Goal: Find specific page/section: Find specific page/section

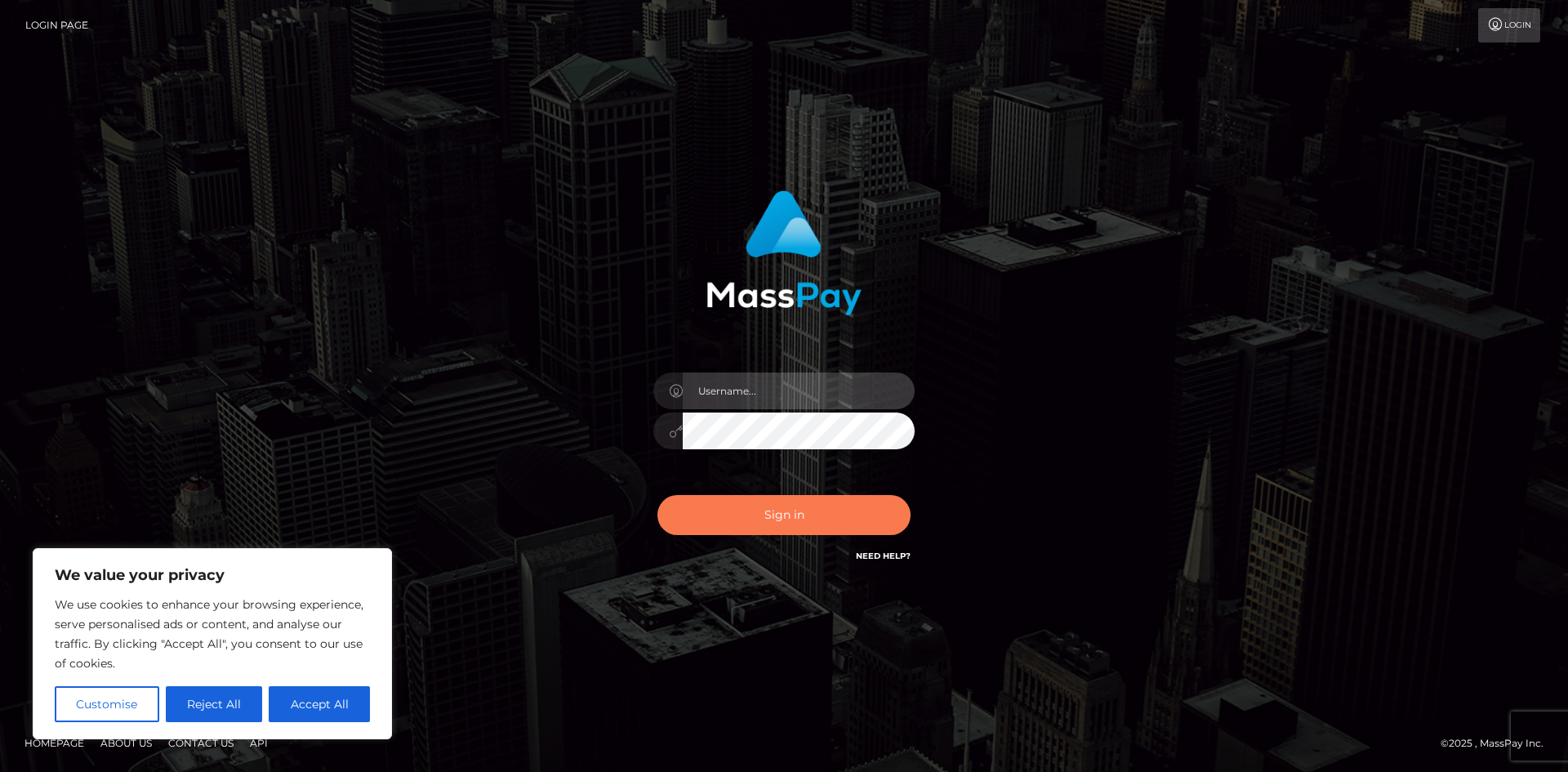
type input "hello.feetfinder"
click at [834, 510] on button "Sign in" at bounding box center [784, 514] width 254 height 40
type input "hello.feetfinder"
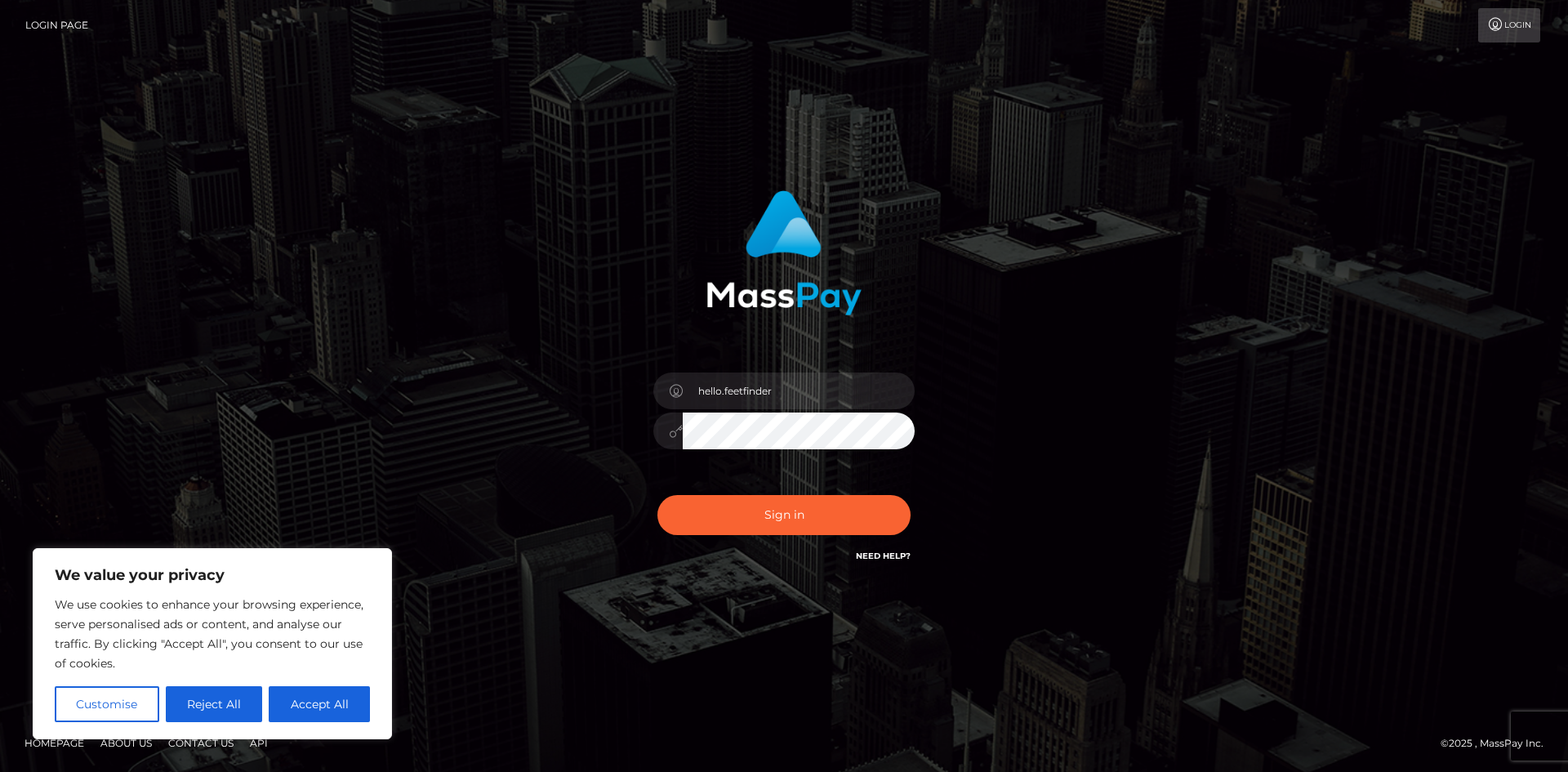
drag, startPoint x: 881, startPoint y: 491, endPoint x: 875, endPoint y: 452, distance: 39.5
click at [883, 483] on div "hello.feetfinder Sign in" at bounding box center [784, 377] width 428 height 399
click at [823, 519] on button "Sign in" at bounding box center [784, 514] width 254 height 40
click at [823, 519] on div "Sign in Need Help?" at bounding box center [784, 521] width 286 height 73
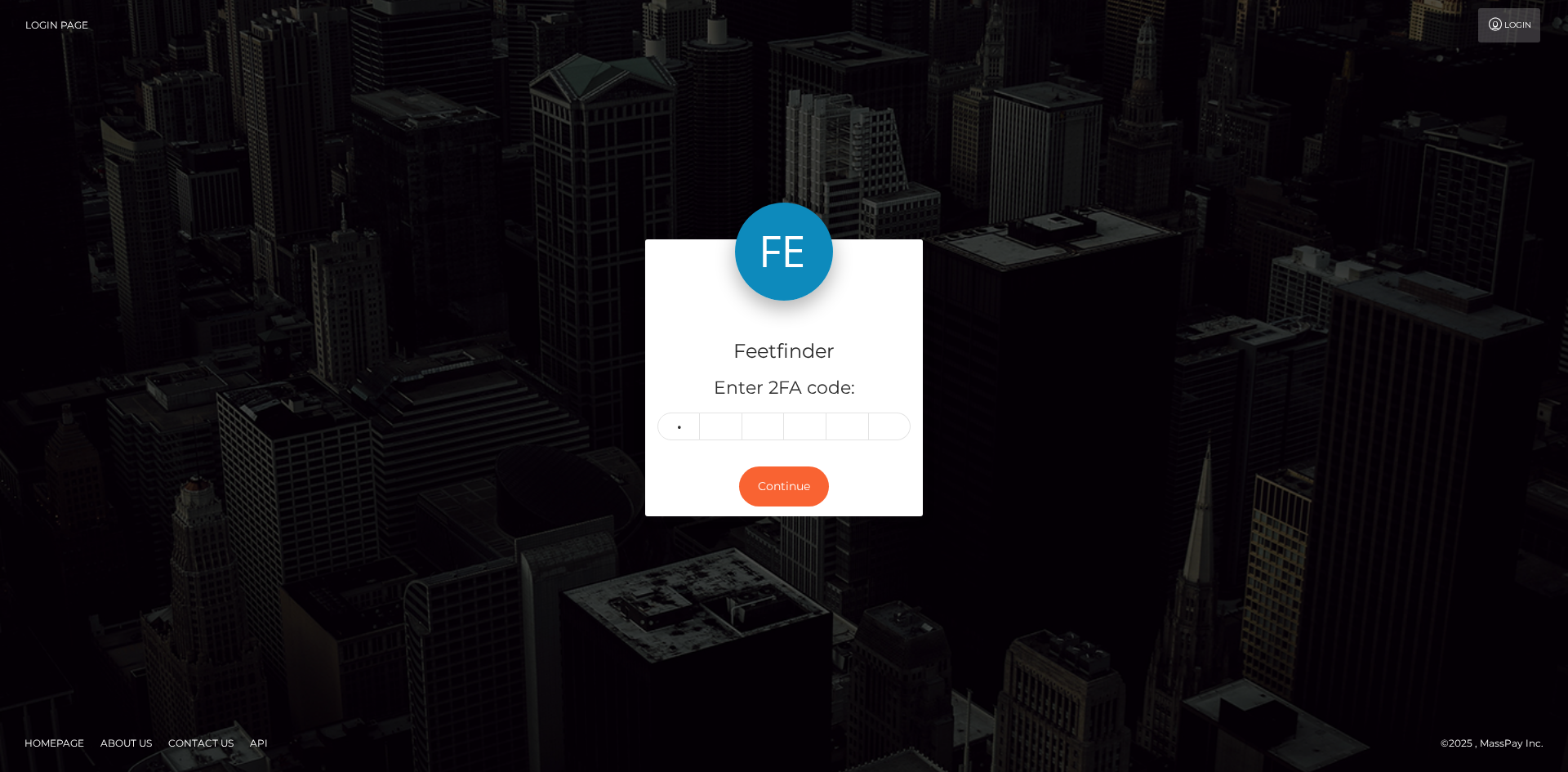
type input "2"
type input "6"
type input "0"
type input "3"
type input "9"
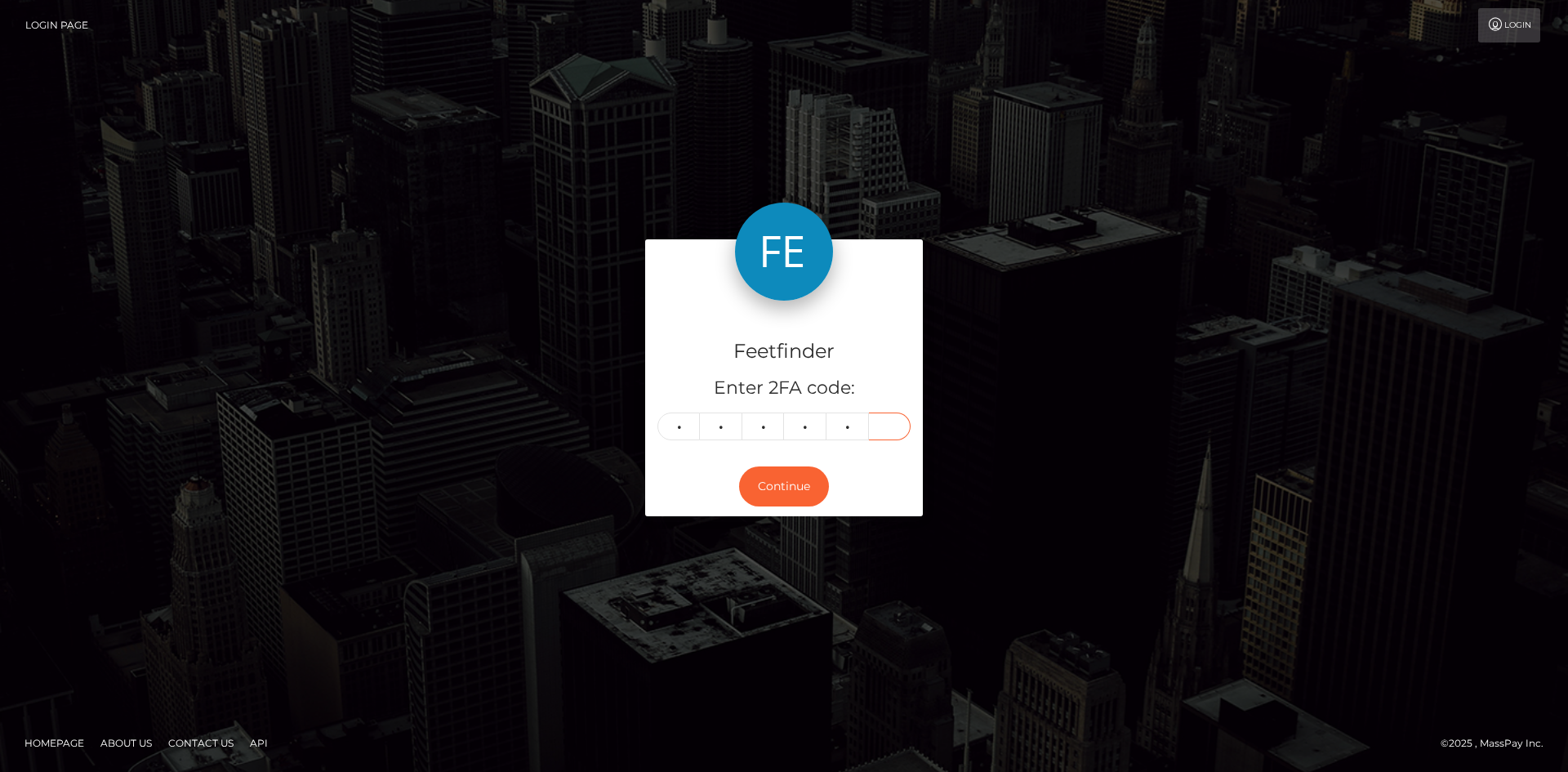
type input "7"
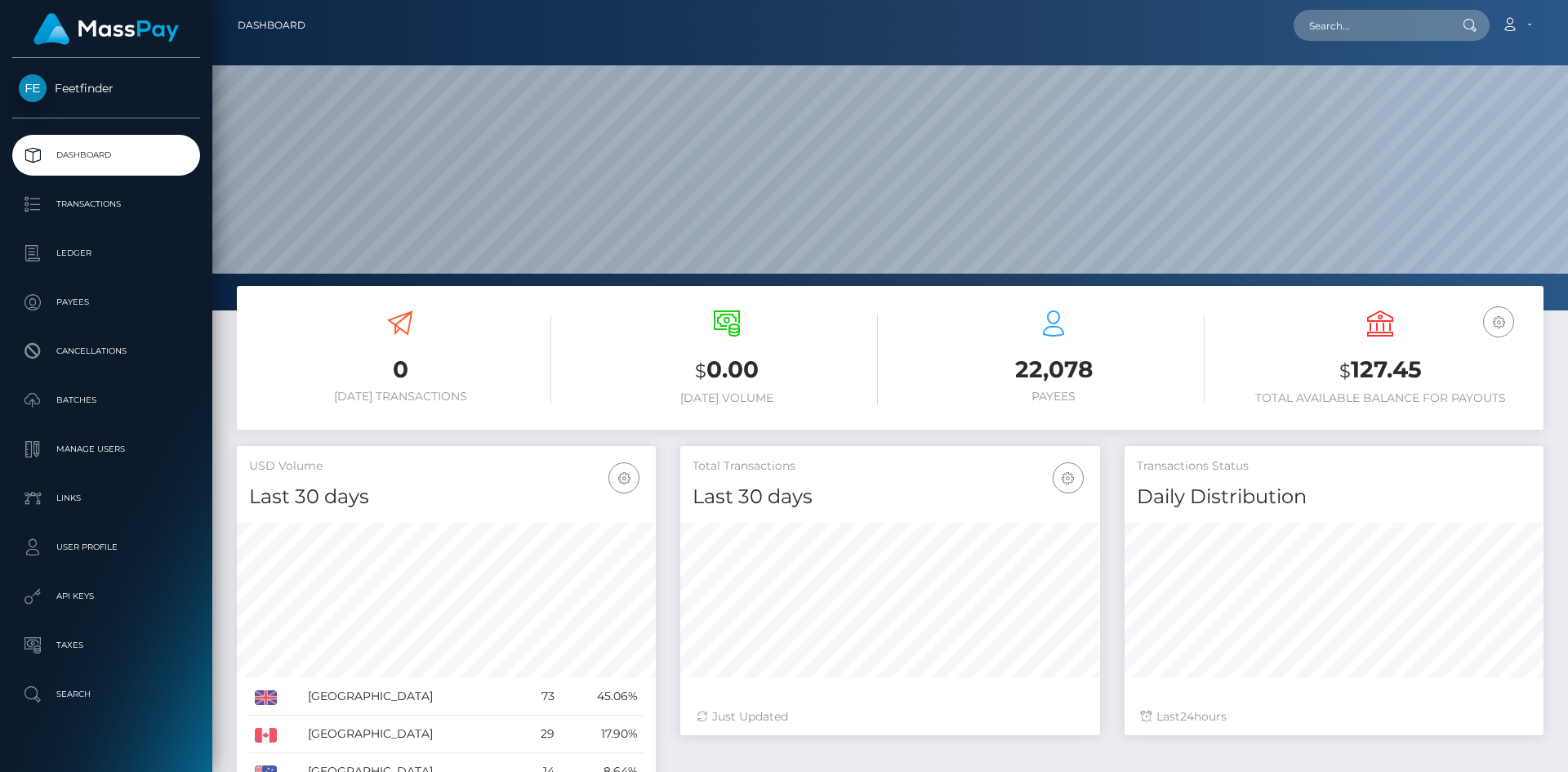
scroll to position [290, 420]
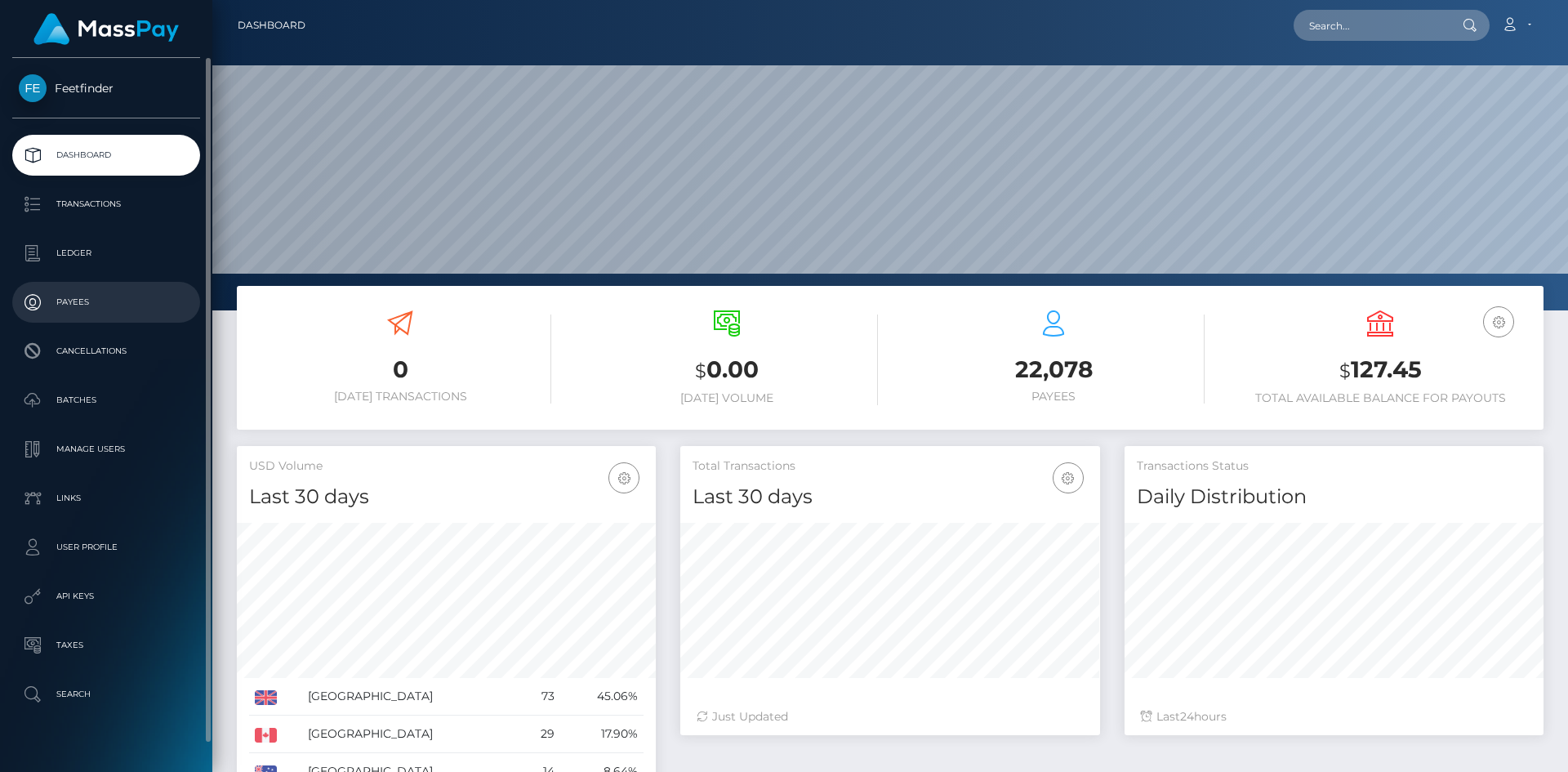
click at [82, 299] on p "Payees" at bounding box center [105, 302] width 175 height 24
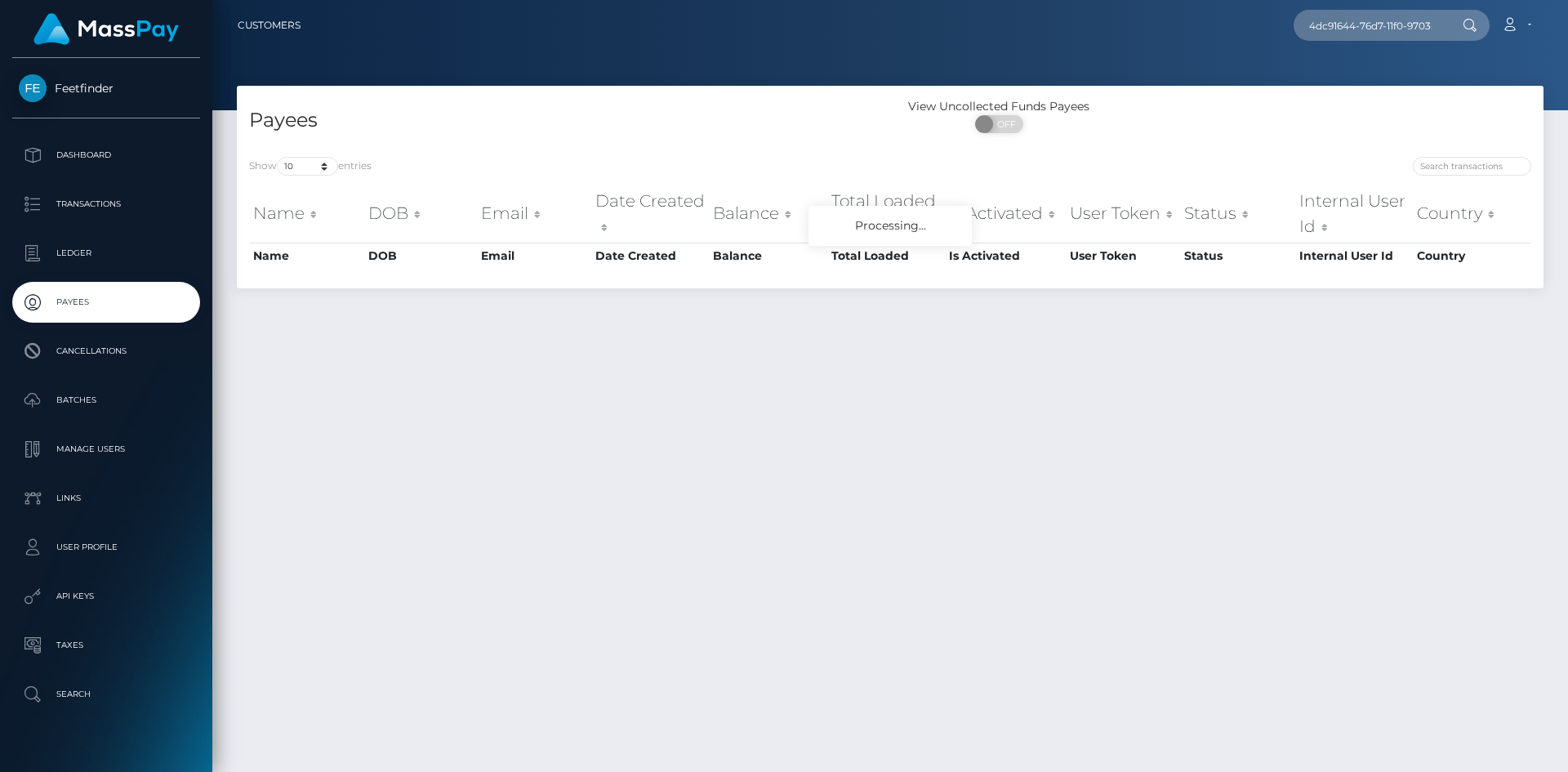
scroll to position [0, 73]
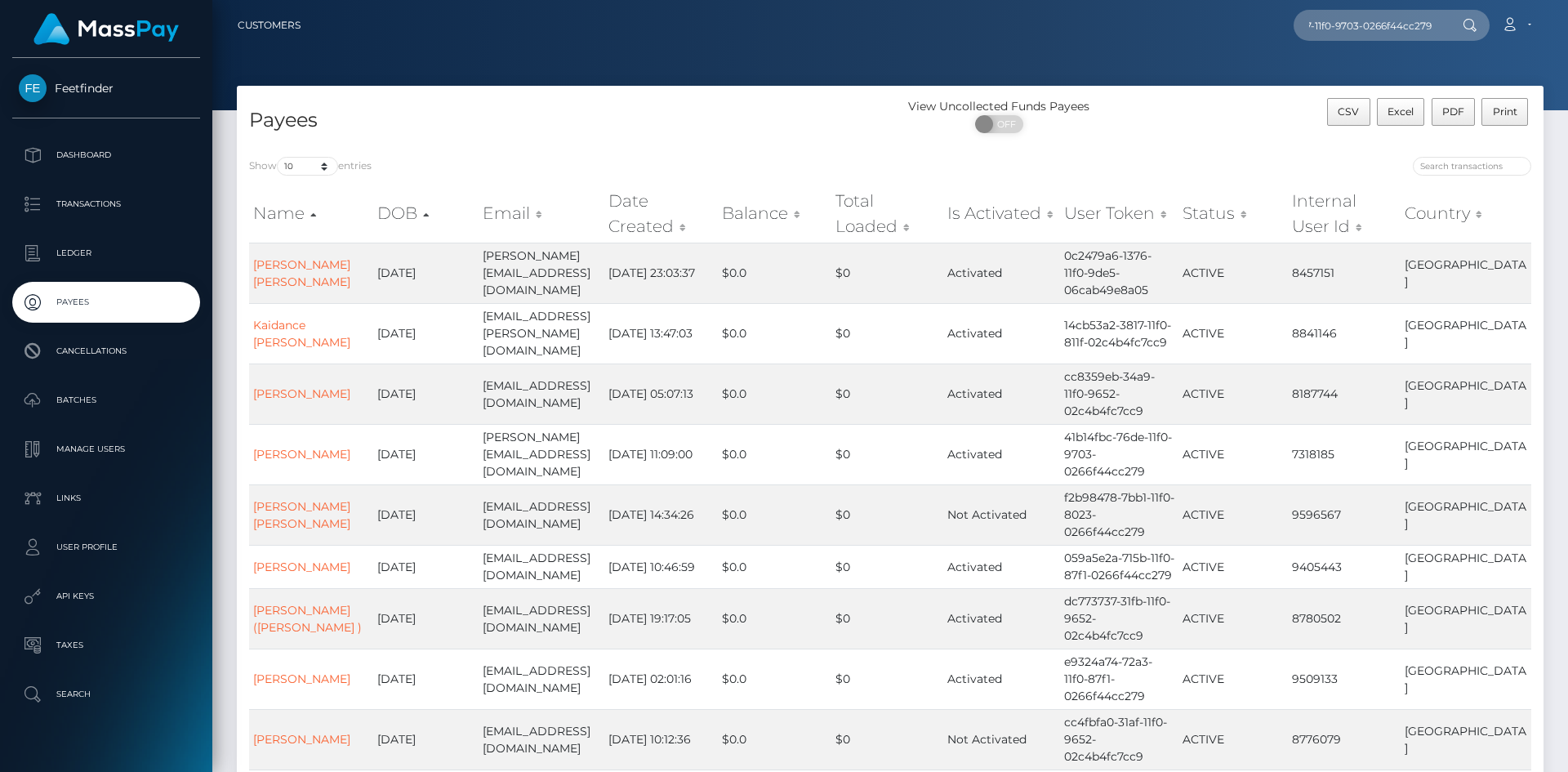
type input "4dc91644-76d7-11f0-9703-0266f44cc279"
click at [1448, 170] on input "search" at bounding box center [1471, 166] width 118 height 19
click at [1449, 169] on input "search" at bounding box center [1471, 166] width 118 height 19
paste input "4dc91644-76d7-11f0-9703-0266f44cc279"
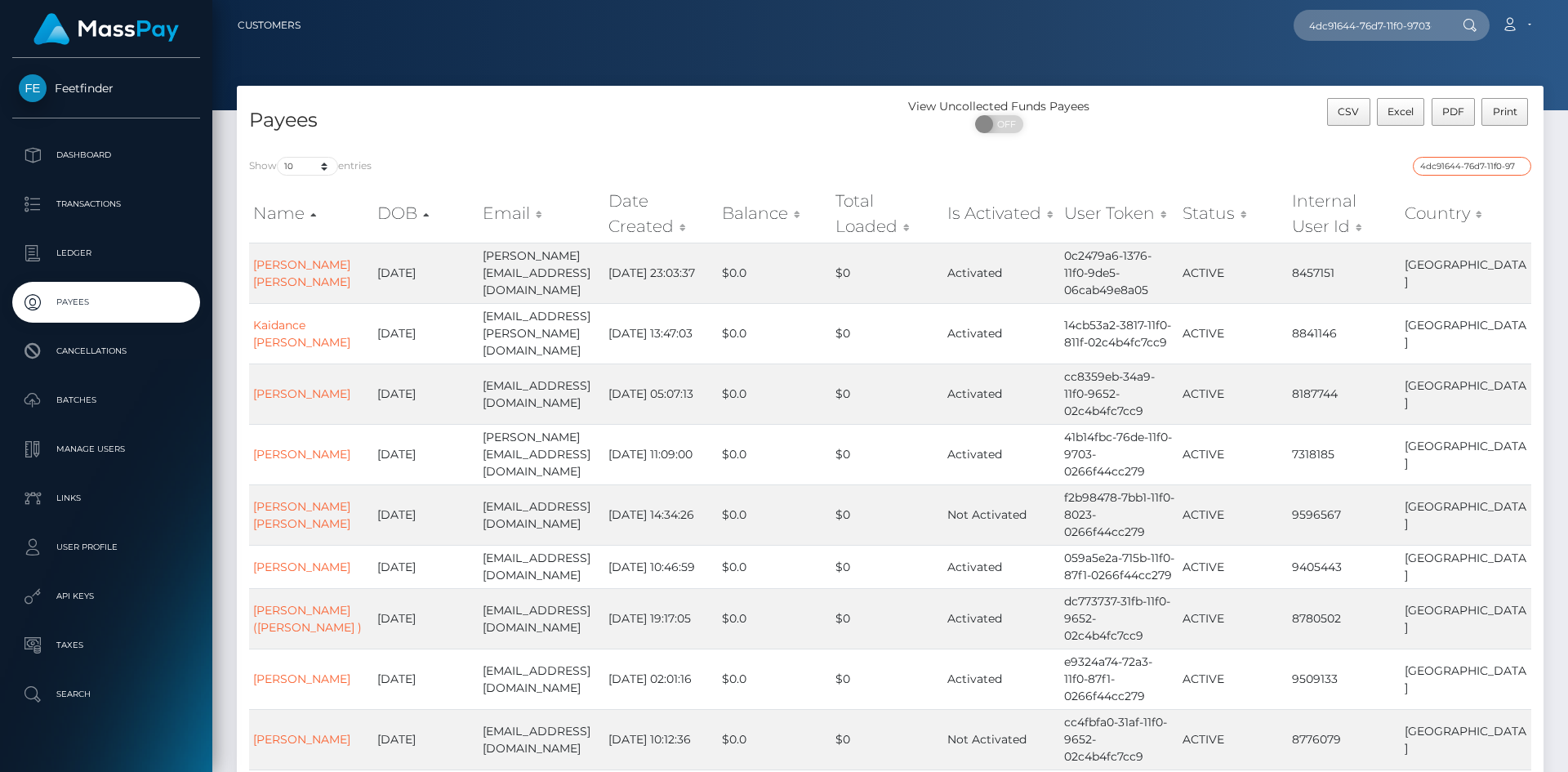
scroll to position [0, 73]
type input "4dc91644-76d7-11f0-9703-0266f44cc279"
click at [1414, 23] on input "4dc91644-76d7-11f0-9703-0266f44cc279" at bounding box center [1370, 25] width 153 height 31
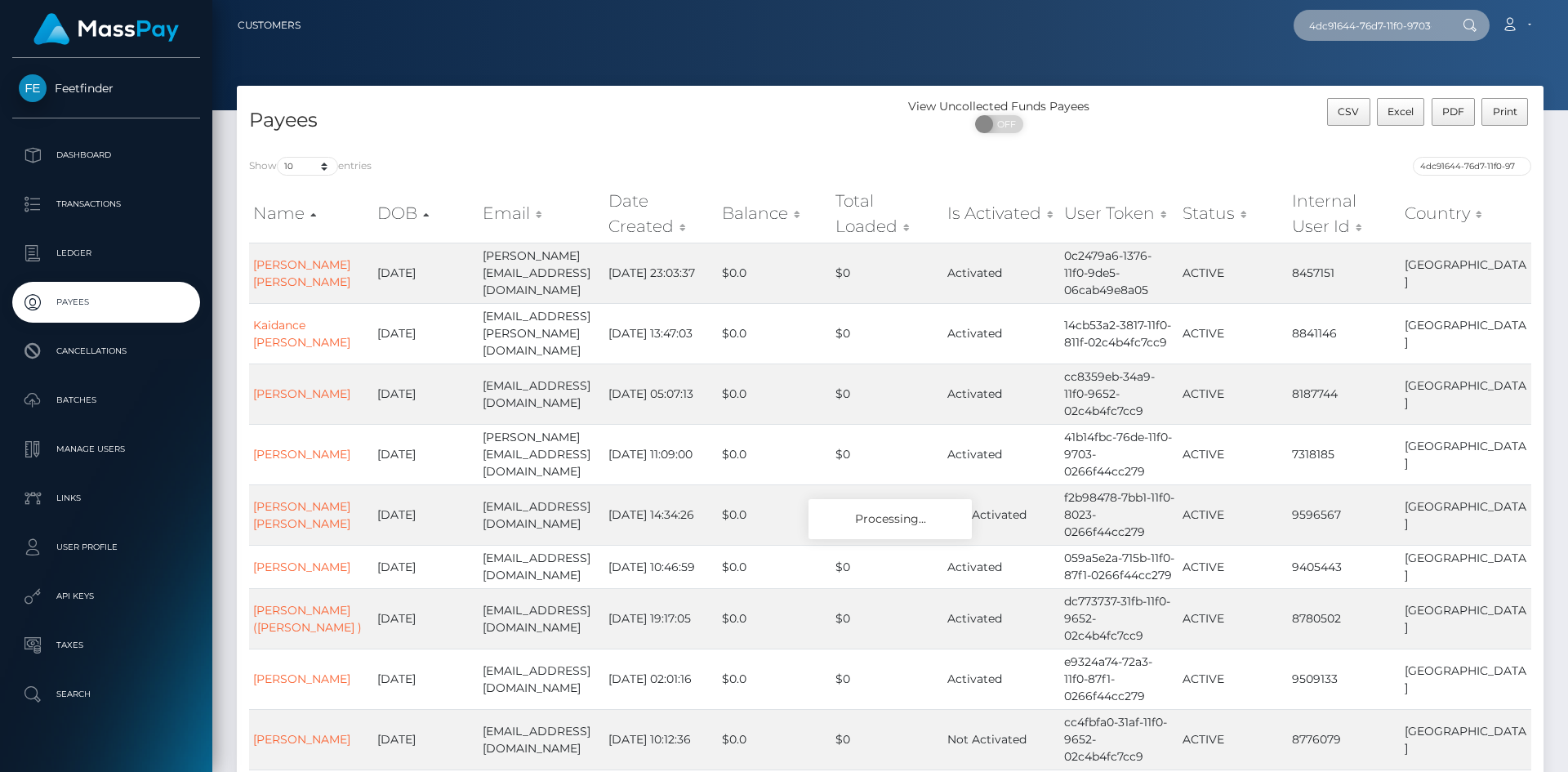
click at [1414, 23] on input "4dc91644-76d7-11f0-9703-0266f44cc279" at bounding box center [1370, 25] width 153 height 31
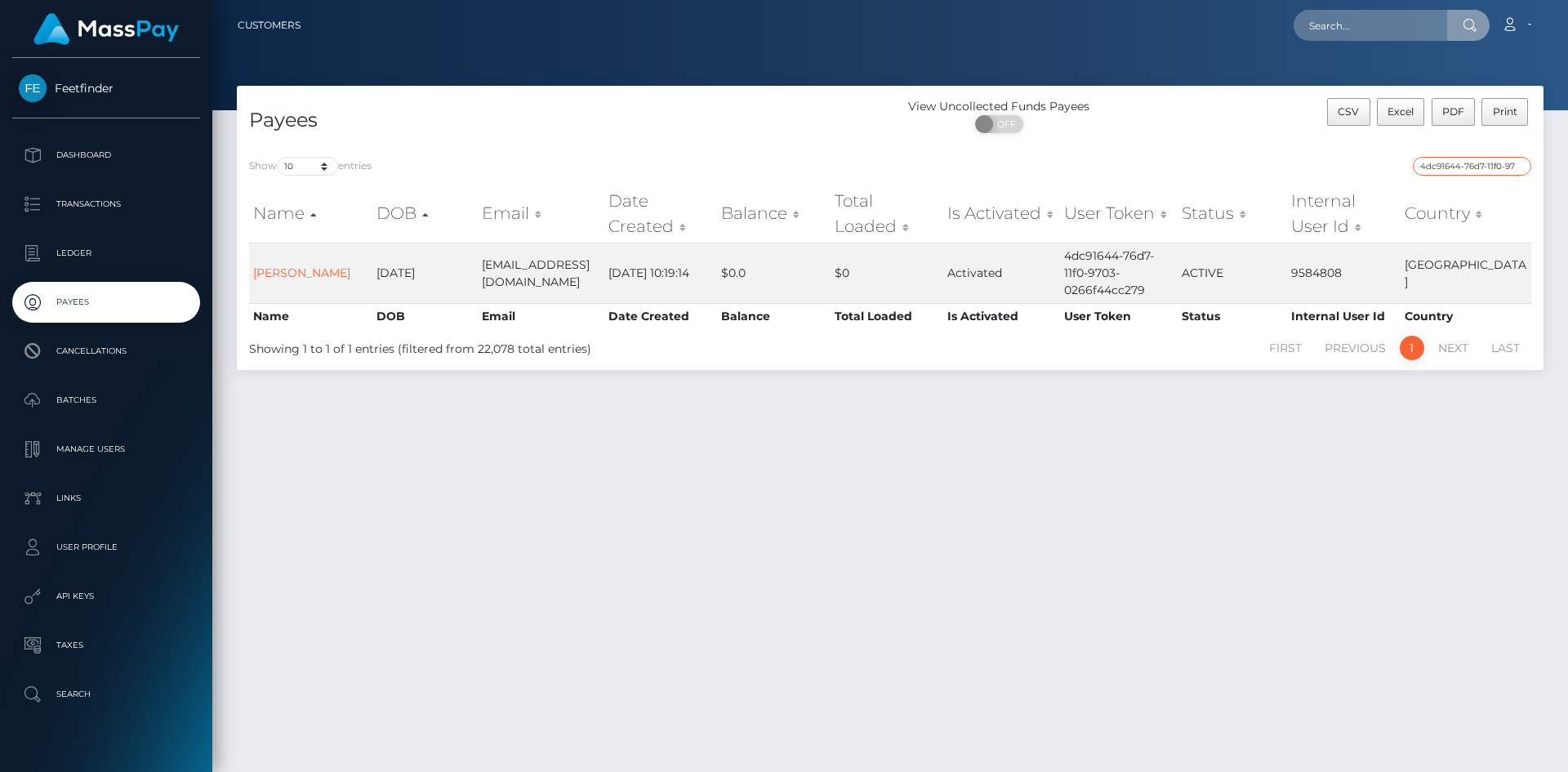
click at [1475, 168] on input "4dc91644-76d7-11f0-9703-0266f44cc279" at bounding box center [1471, 166] width 118 height 19
paste input "e3dea990-76c0"
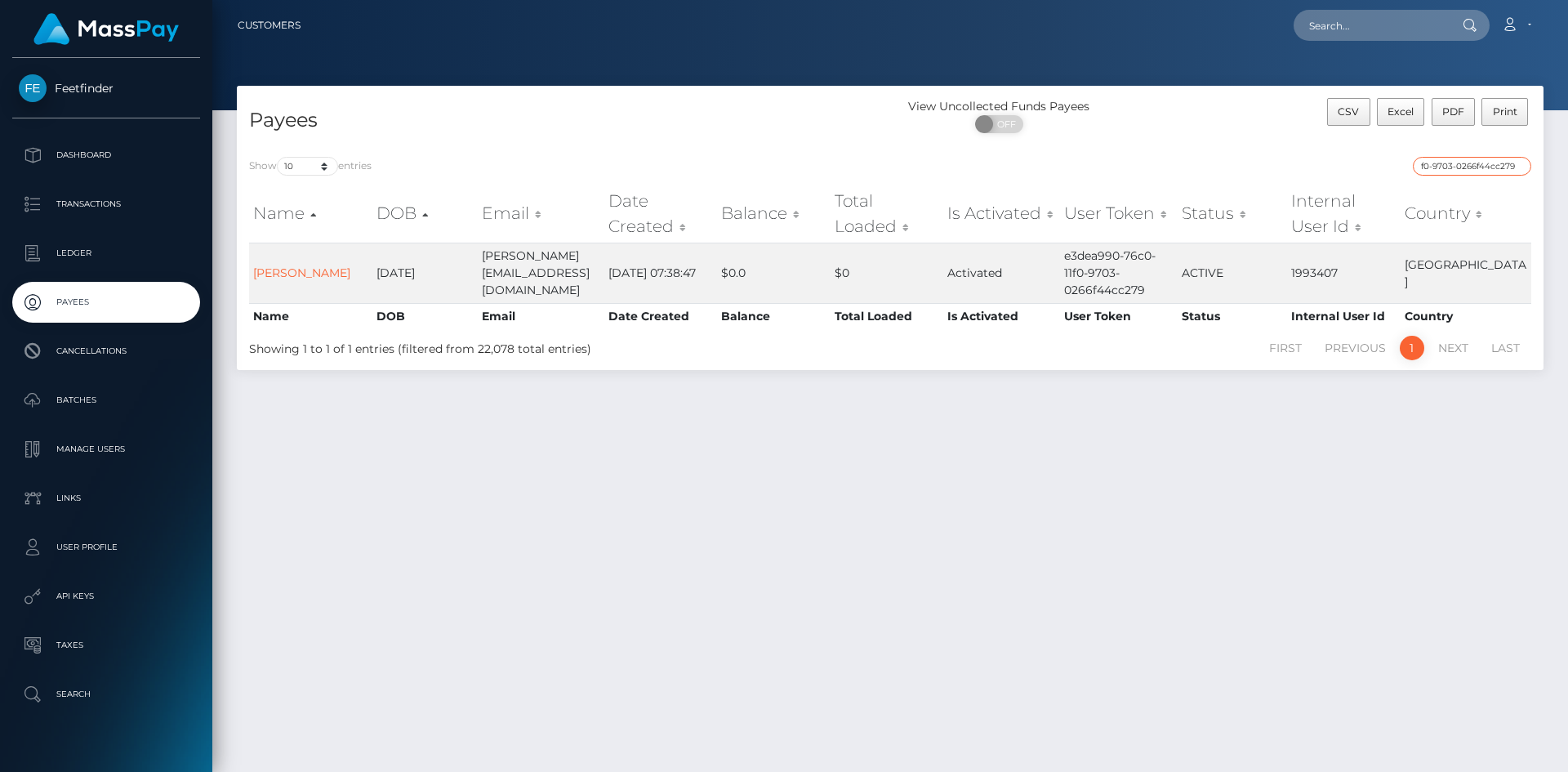
type input "e3dea990-76c0-11f0-9703-0266f44cc279"
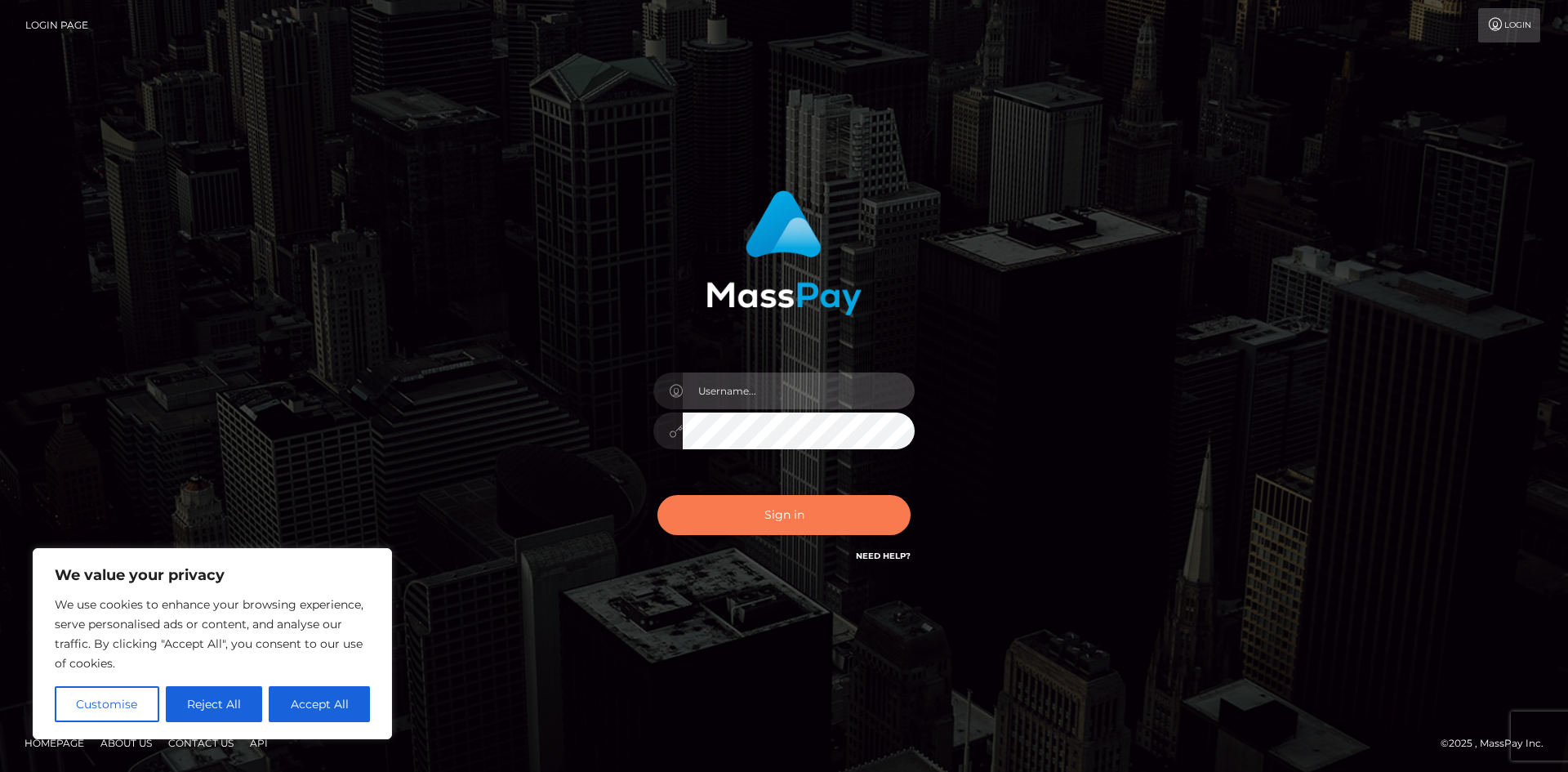
type input "hello.feetfinder"
click at [814, 518] on button "Sign in" at bounding box center [784, 514] width 254 height 40
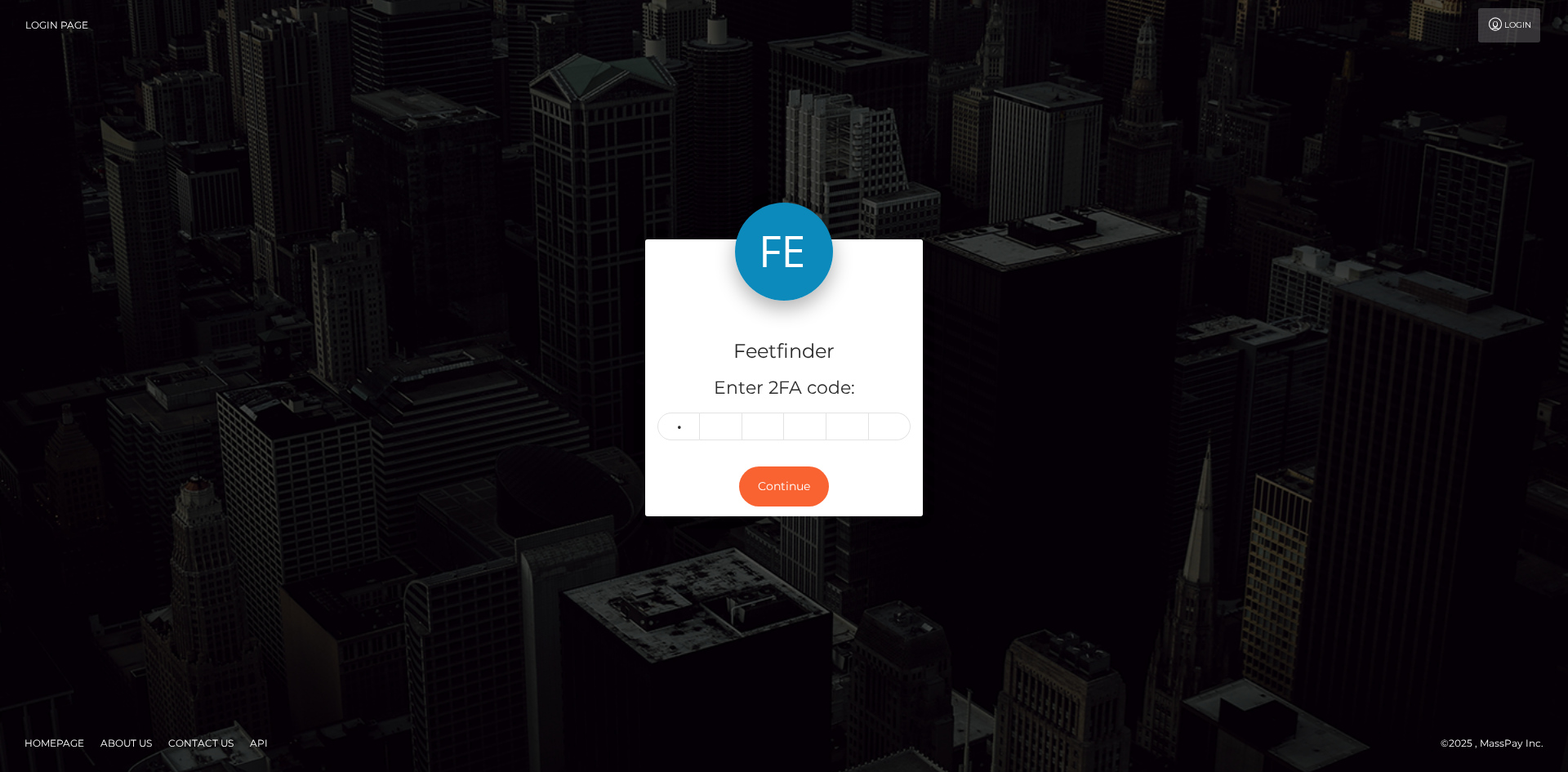
type input "3"
type input "6"
type input "8"
type input "3"
type input "0"
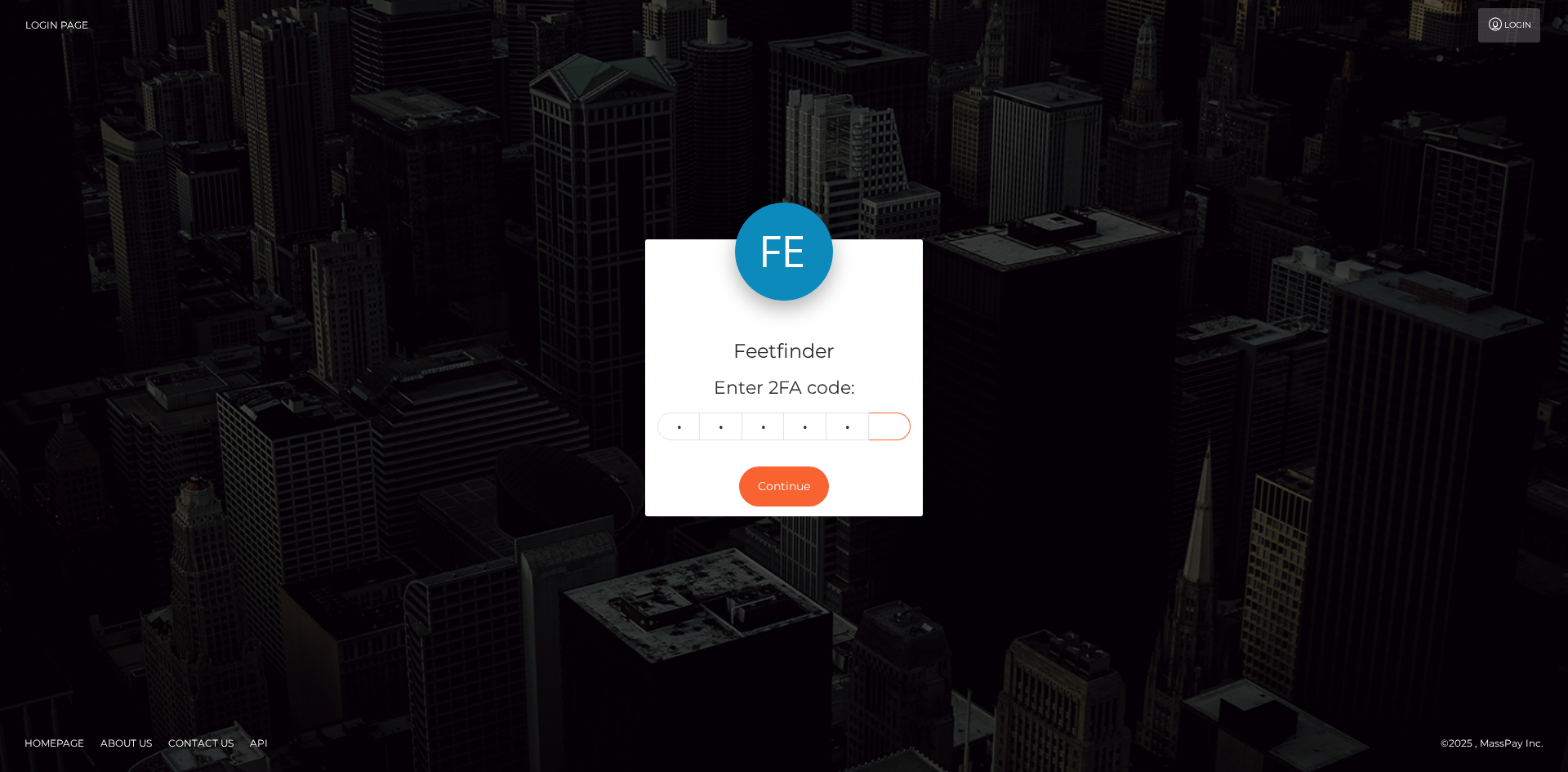
type input "1"
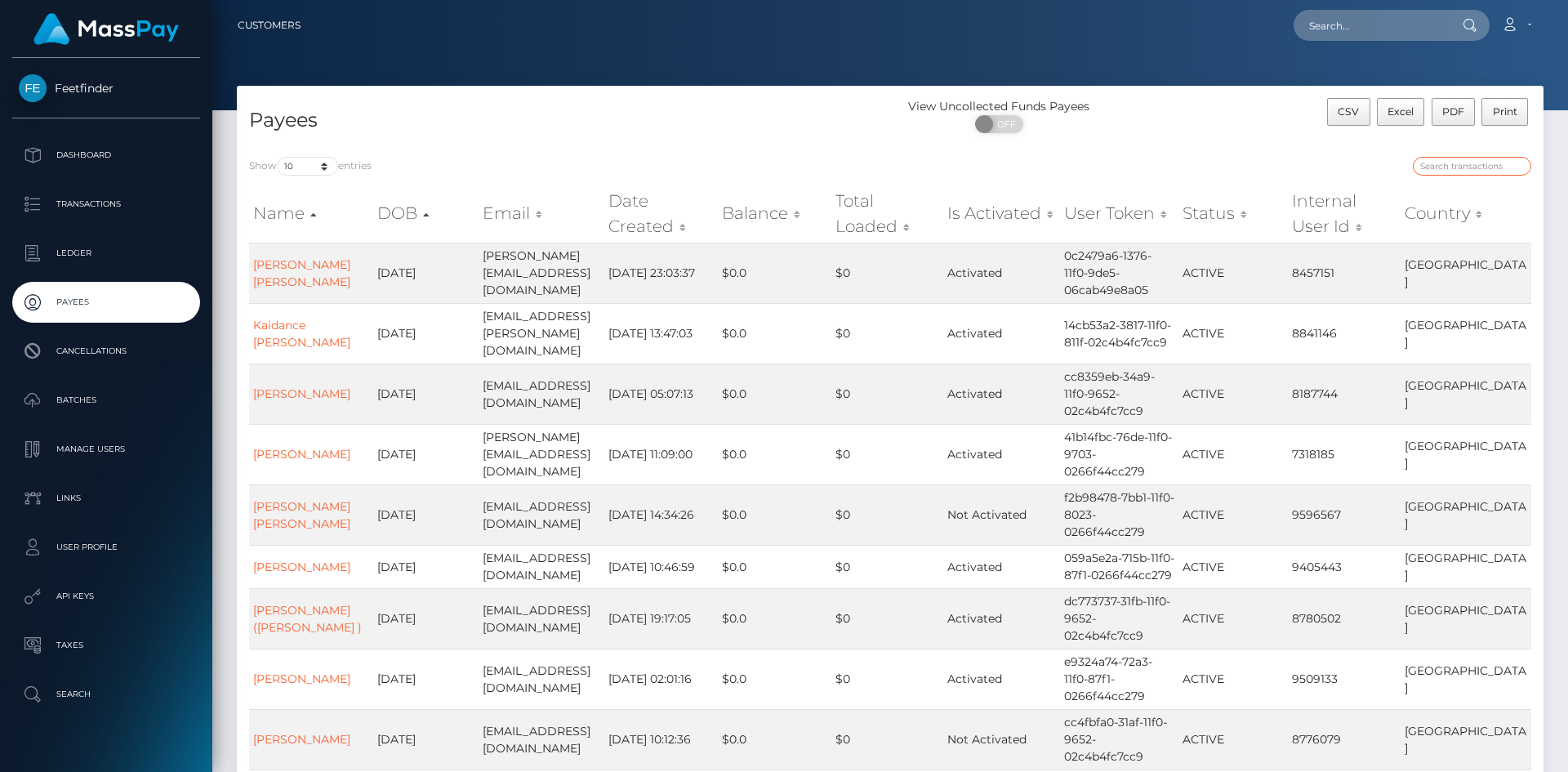
click at [1480, 173] on input "search" at bounding box center [1471, 166] width 118 height 19
paste input "f10fd6aa-72f8-11f0-87f1-0266f44cc279"
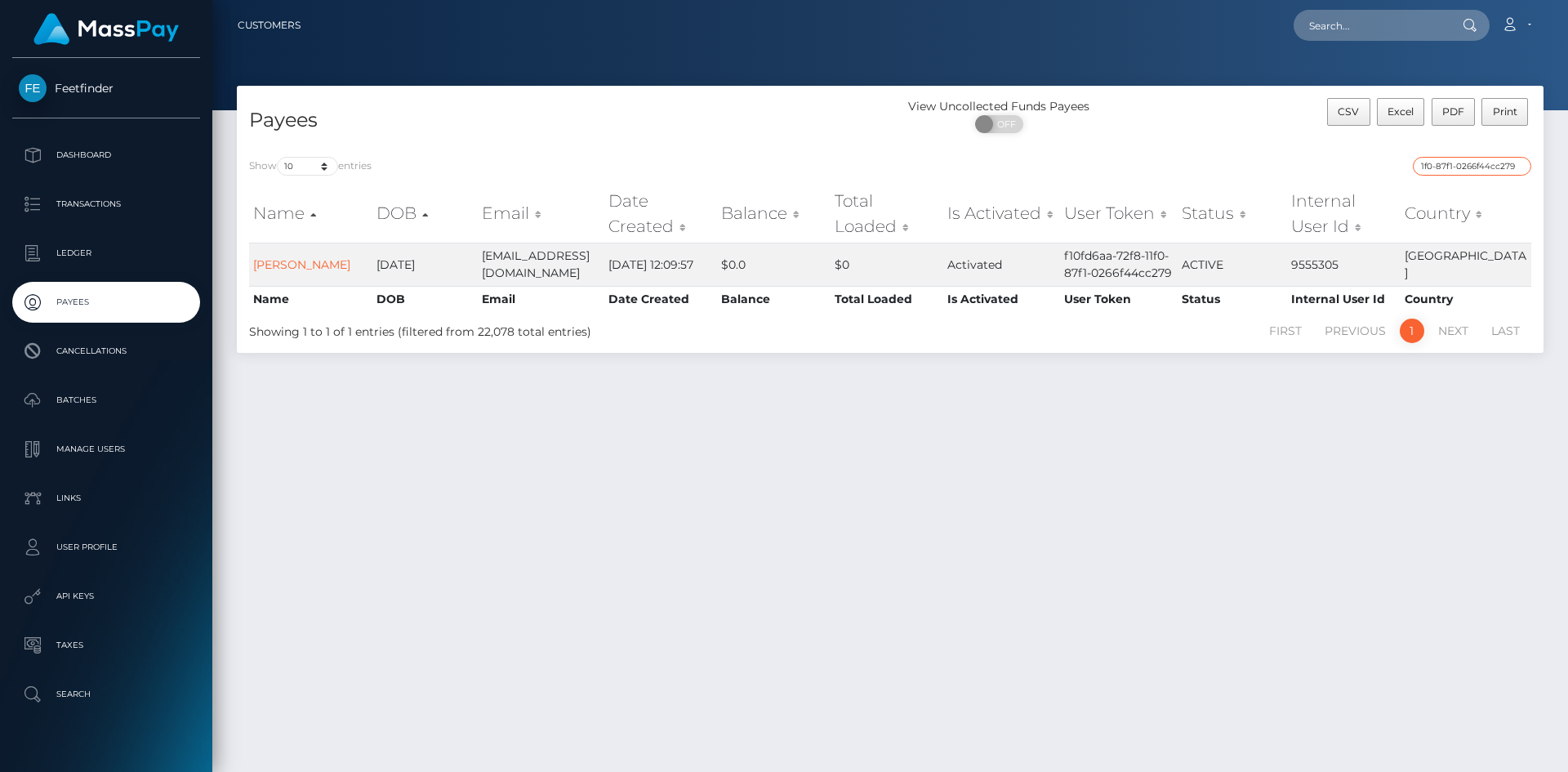
type input "f10fd6aa-72f8-11f0-87f1-0266f44cc279"
click at [1503, 163] on input "f10fd6aa-72f8-11f0-87f1-0266f44cc279" at bounding box center [1471, 166] width 118 height 19
